Goal: Navigation & Orientation: Find specific page/section

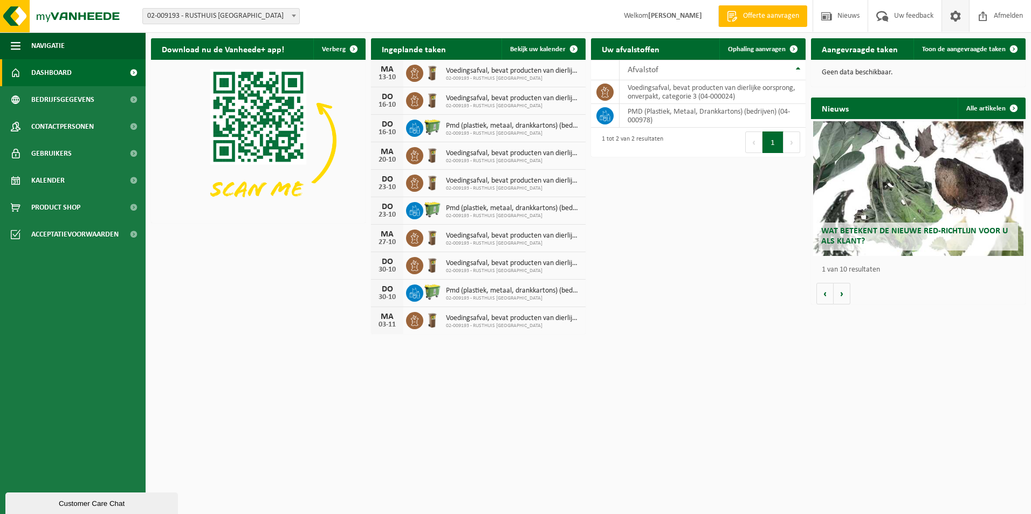
click at [957, 16] on span at bounding box center [955, 16] width 16 height 32
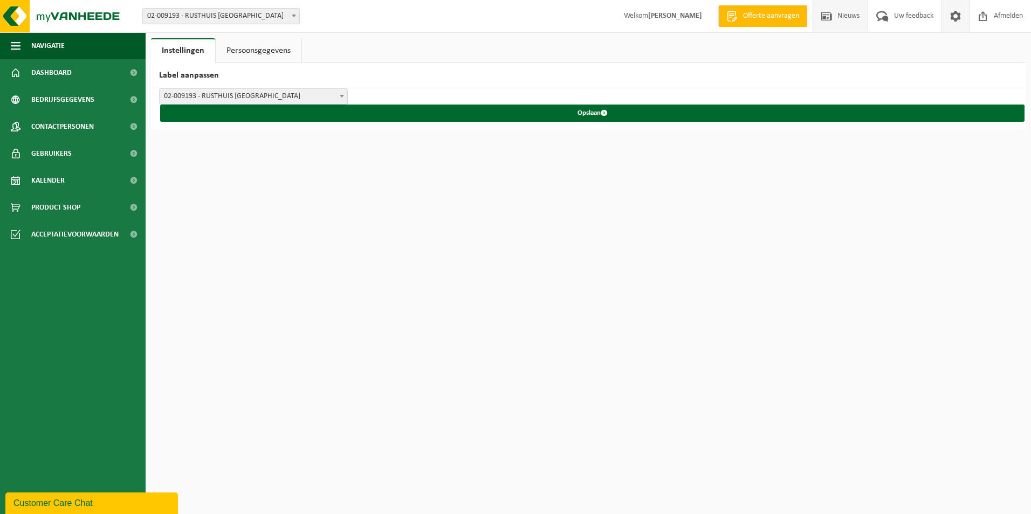
click at [859, 19] on span "Nieuws" at bounding box center [847, 16] width 27 height 32
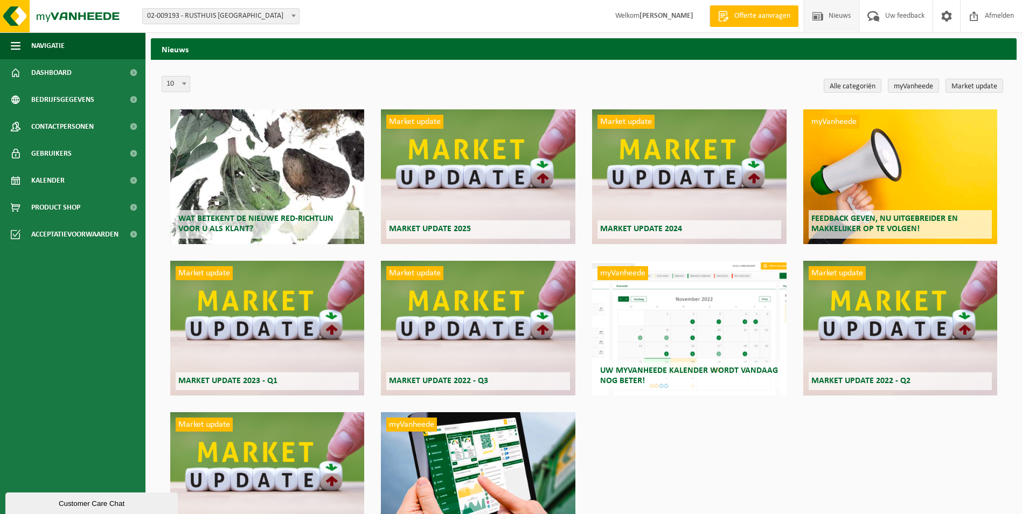
click at [832, 19] on span "Nieuws" at bounding box center [839, 16] width 27 height 32
click at [745, 18] on span "Offerte aanvragen" at bounding box center [762, 16] width 61 height 11
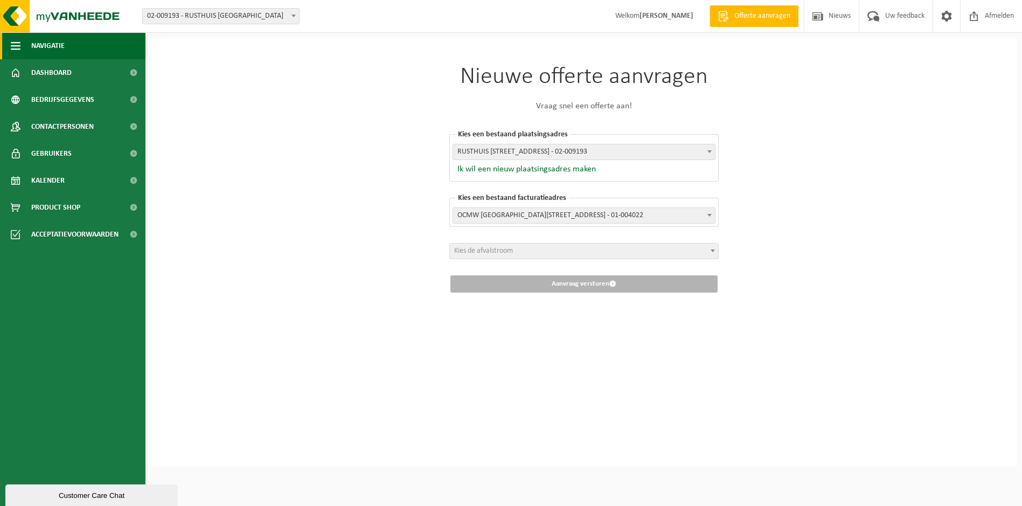
click at [26, 47] on button "Navigatie" at bounding box center [73, 45] width 146 height 27
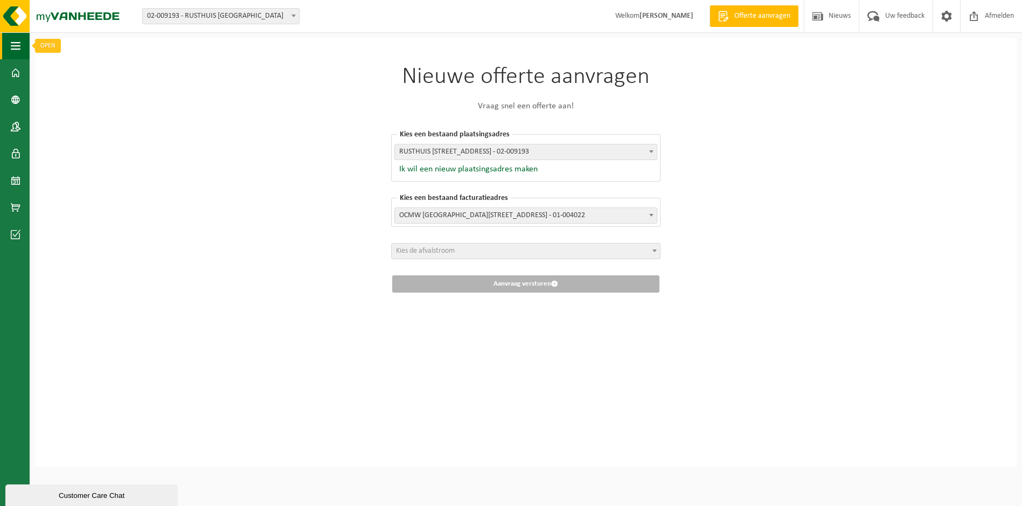
click at [16, 51] on span "button" at bounding box center [16, 45] width 10 height 27
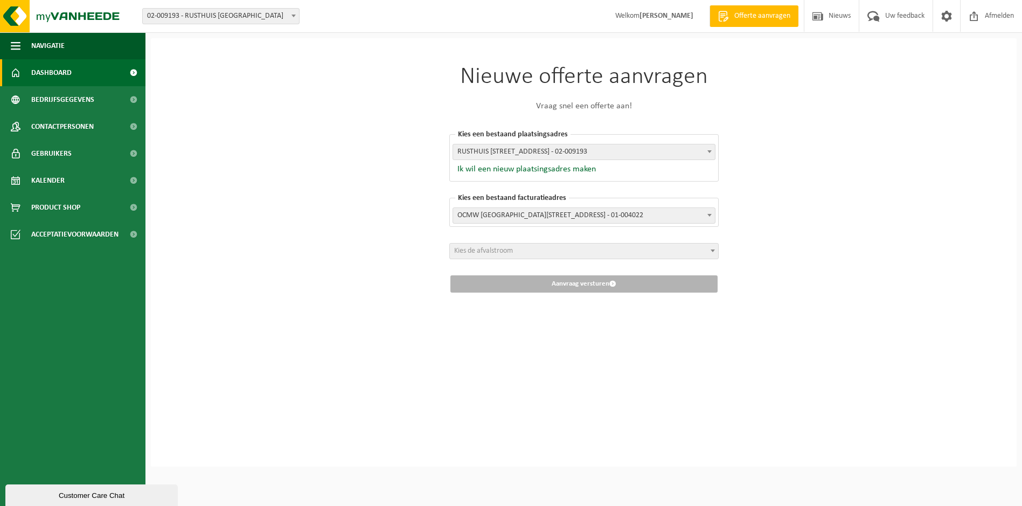
click at [49, 66] on span "Dashboard" at bounding box center [51, 72] width 40 height 27
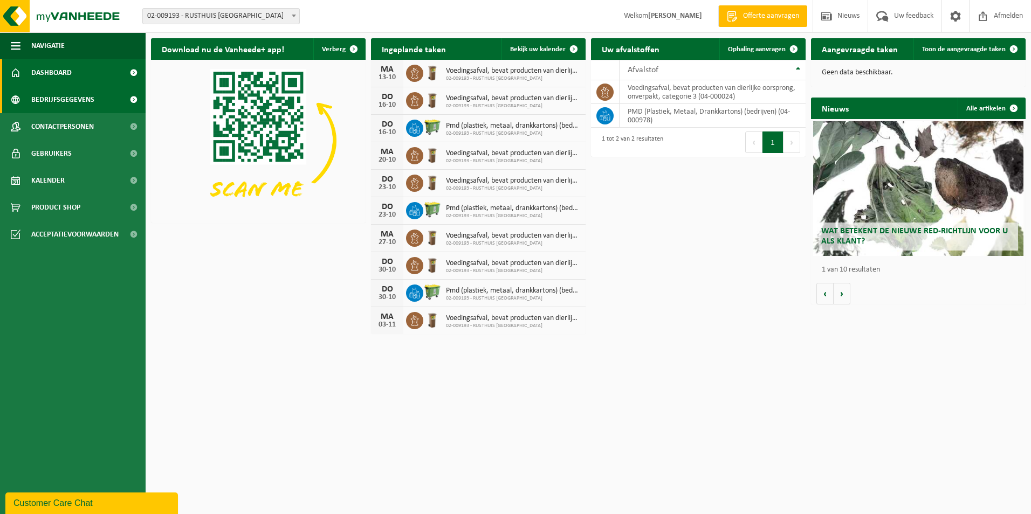
click at [110, 103] on link "Bedrijfsgegevens" at bounding box center [73, 99] width 146 height 27
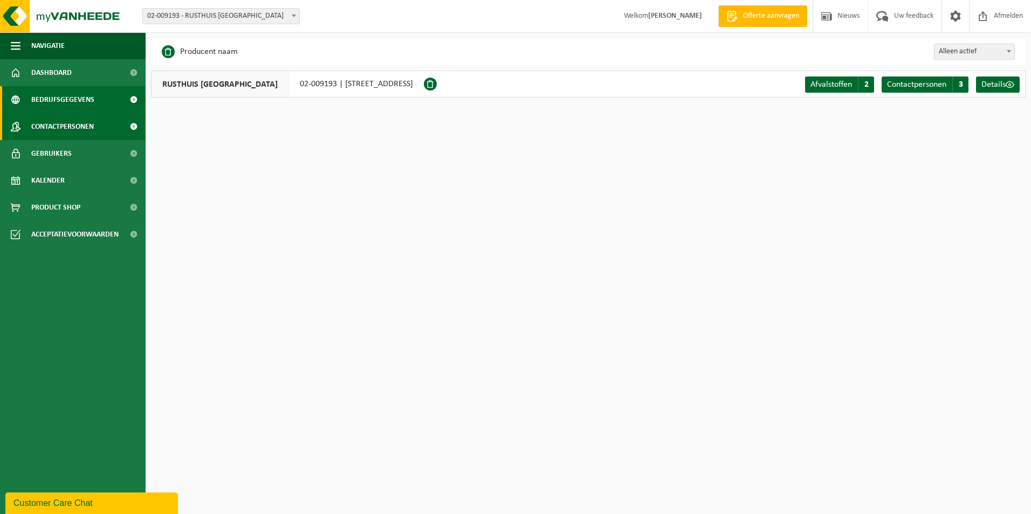
click at [106, 116] on link "Contactpersonen" at bounding box center [73, 126] width 146 height 27
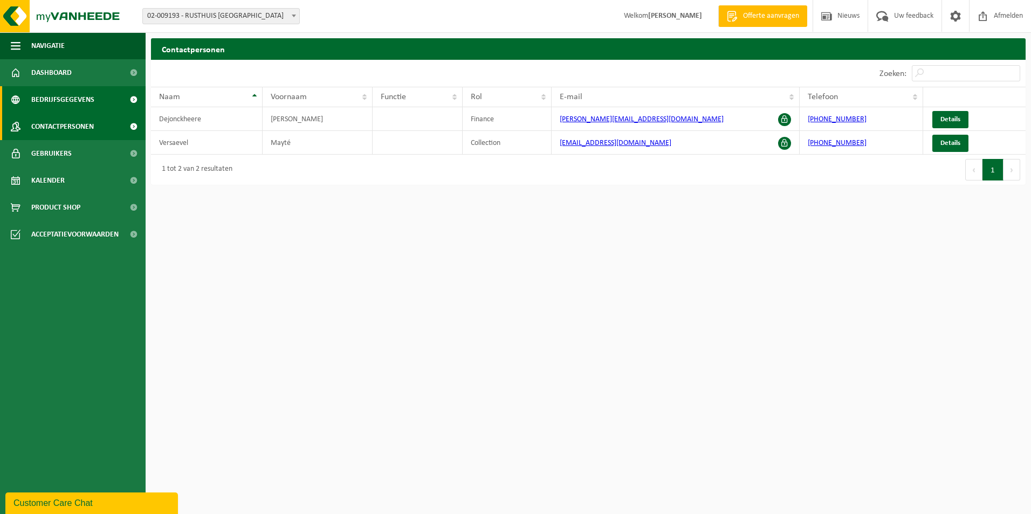
drag, startPoint x: 296, startPoint y: 126, endPoint x: 0, endPoint y: 112, distance: 296.8
click at [275, 127] on td "[PERSON_NAME]" at bounding box center [317, 119] width 110 height 24
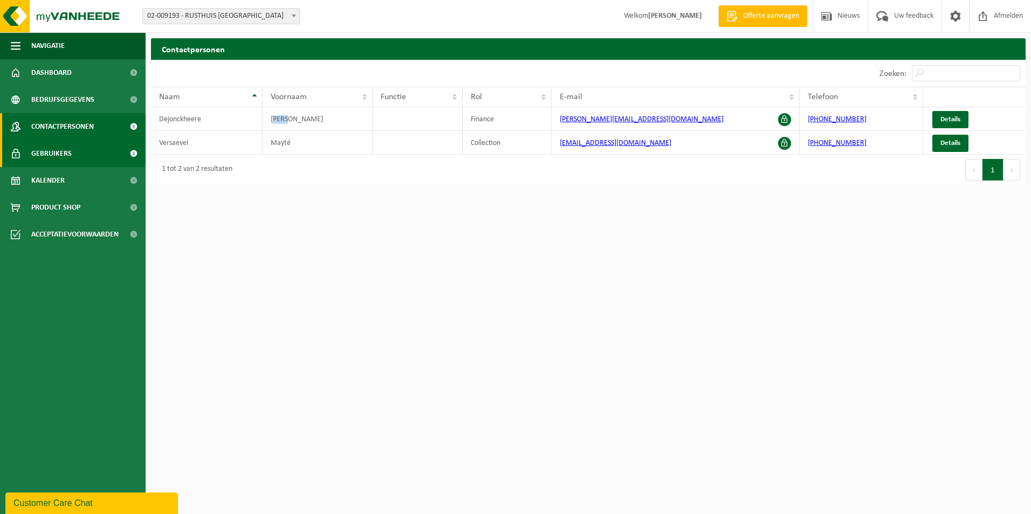
click at [57, 152] on span "Gebruikers" at bounding box center [51, 153] width 40 height 27
